Goal: Find specific page/section: Find specific page/section

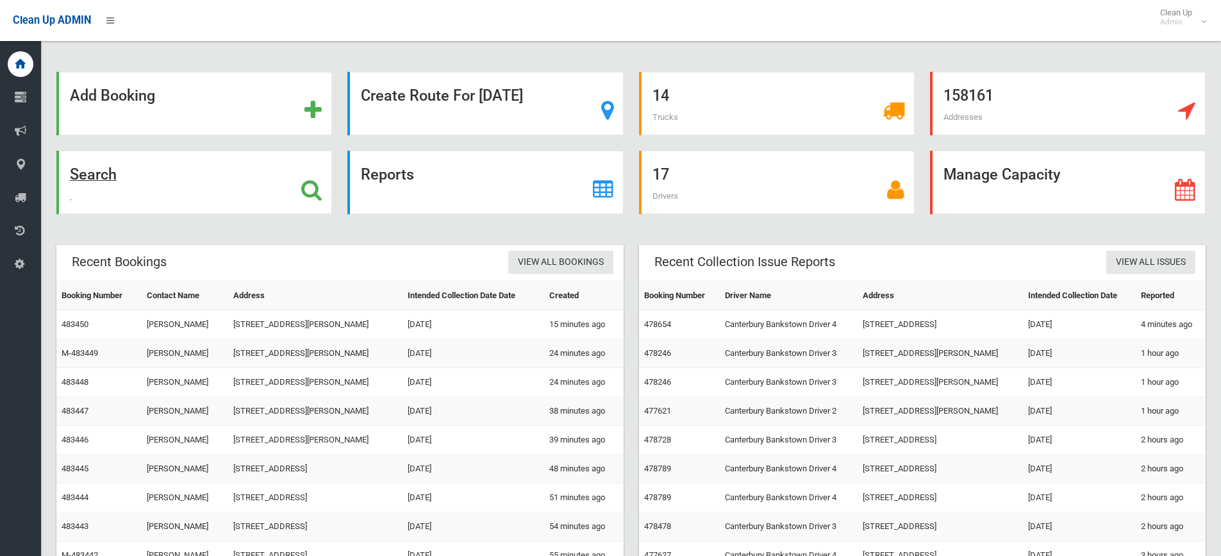
click at [112, 176] on strong "Search" at bounding box center [93, 174] width 47 height 18
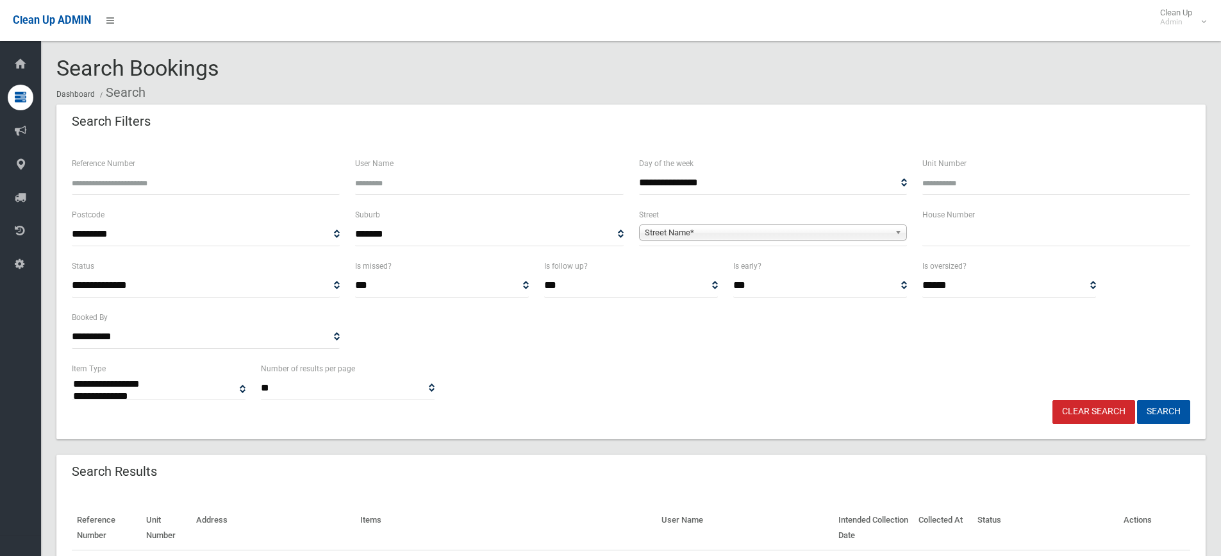
select select
